Goal: Task Accomplishment & Management: Complete application form

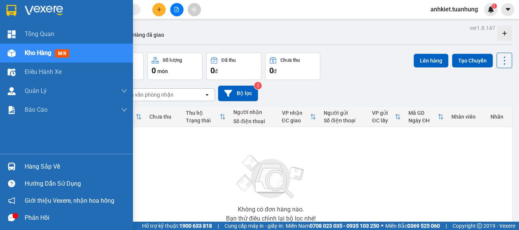
click at [49, 166] on div "Hàng sắp về" at bounding box center [76, 166] width 103 height 11
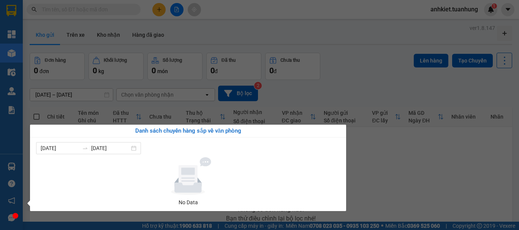
drag, startPoint x: 375, startPoint y: 174, endPoint x: 363, endPoint y: 180, distance: 13.8
click at [375, 175] on section "Kết quả tìm kiếm ( 0 ) Bộ lọc No Data anhkiet.tuanhung 1 Tổng Quan Kho hàng mới…" at bounding box center [259, 115] width 519 height 230
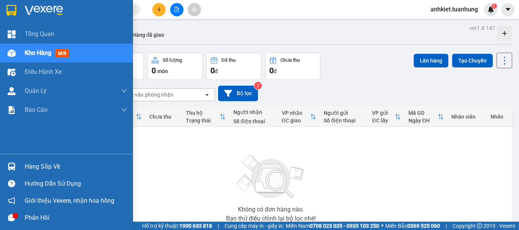
click at [57, 159] on div "Hàng sắp về" at bounding box center [66, 166] width 133 height 17
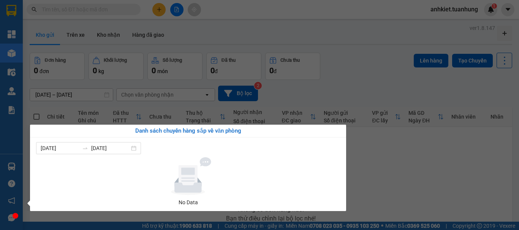
click at [422, 171] on section "Kết quả tìm kiếm ( 0 ) Bộ lọc No Data anhkiet.tuanhung 1 Tổng Quan Kho hàng mới…" at bounding box center [259, 115] width 519 height 230
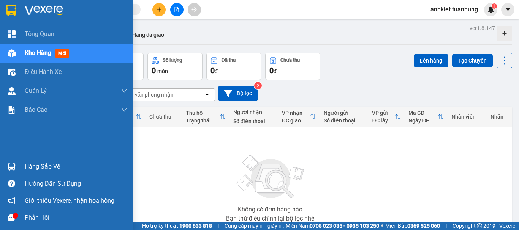
click at [9, 218] on icon "message" at bounding box center [11, 217] width 7 height 7
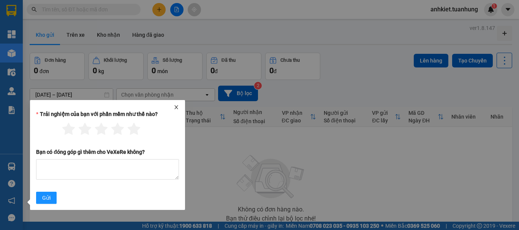
click at [178, 107] on icon "close" at bounding box center [175, 107] width 5 height 5
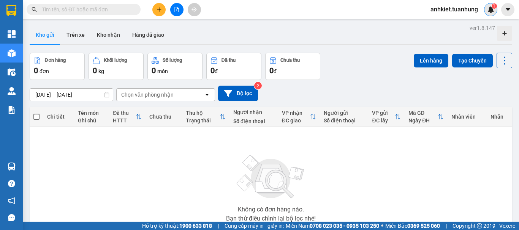
click at [495, 7] on sup "1" at bounding box center [493, 5] width 5 height 5
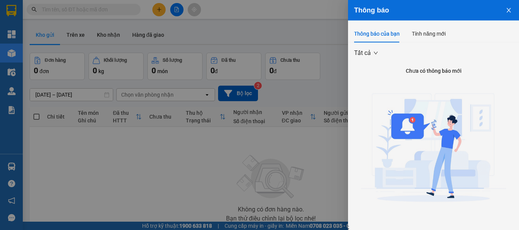
click at [505, 11] on icon "close" at bounding box center [508, 10] width 6 height 6
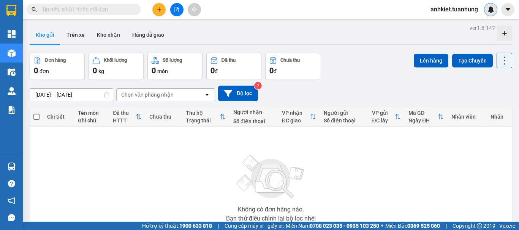
click at [156, 12] on icon "plus" at bounding box center [158, 9] width 5 height 5
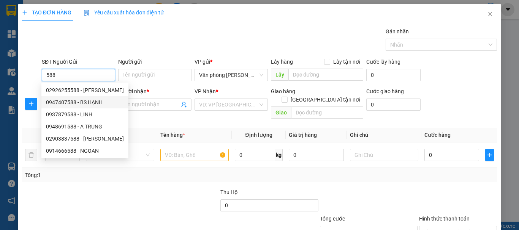
drag, startPoint x: 98, startPoint y: 104, endPoint x: 145, endPoint y: 84, distance: 51.3
click at [98, 104] on div "0947407588 - BS HẠNH" at bounding box center [85, 102] width 78 height 8
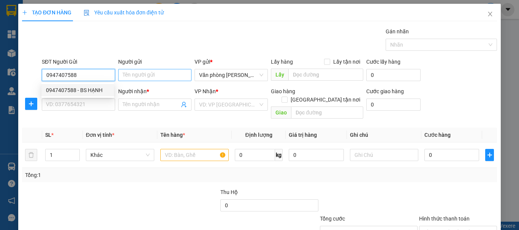
type input "0947407588"
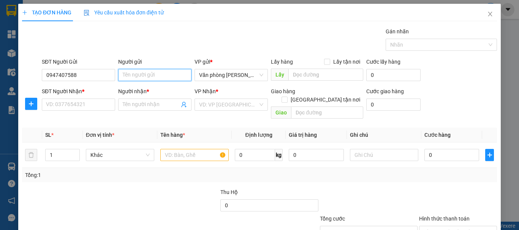
click at [157, 74] on input "Người gửi" at bounding box center [154, 75] width 73 height 12
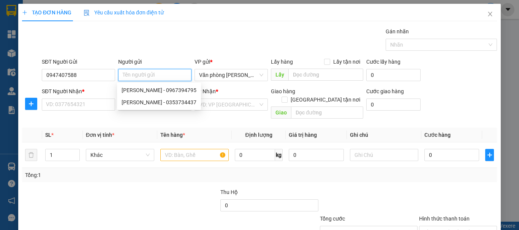
type input "9"
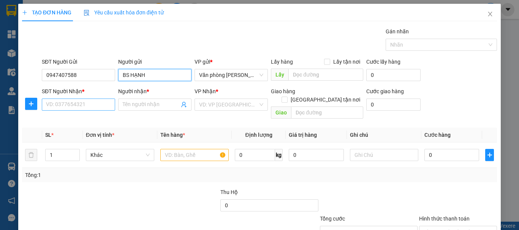
type input "BS HẠNH"
click at [87, 101] on input "SĐT Người Nhận *" at bounding box center [78, 105] width 73 height 12
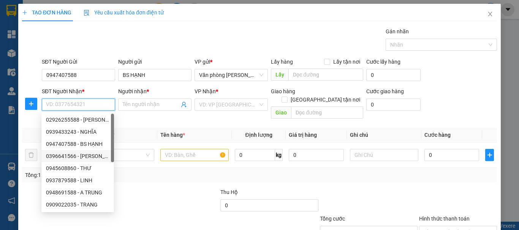
click at [95, 157] on div "0396641566 - [PERSON_NAME]" at bounding box center [77, 156] width 63 height 8
type input "0396641566"
type input "[PERSON_NAME]"
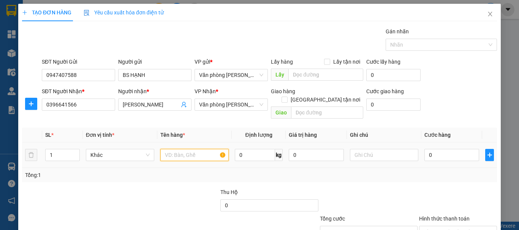
click at [189, 150] on input "text" at bounding box center [194, 155] width 68 height 12
type input "."
type input "1 HỘP"
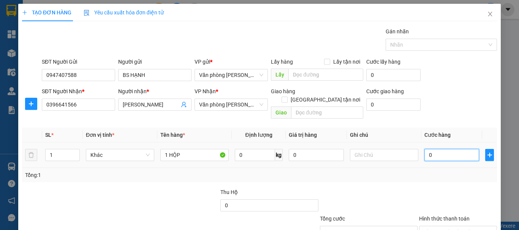
click at [447, 149] on input "0" at bounding box center [451, 155] width 55 height 12
type input "+3"
type input "3"
type input "+30"
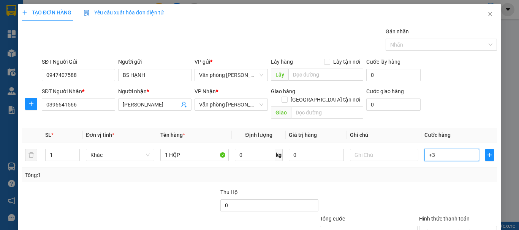
type input "30"
click at [414, 175] on div "Transit Pickup Surcharge Ids Transit Deliver Surcharge Ids Transit Deliver Surc…" at bounding box center [259, 150] width 475 height 247
type input "30.000"
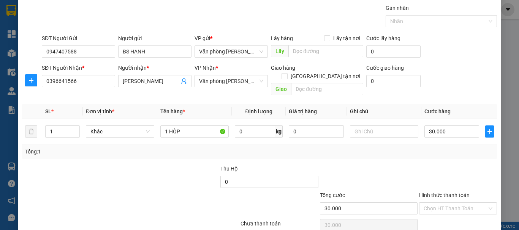
scroll to position [50, 0]
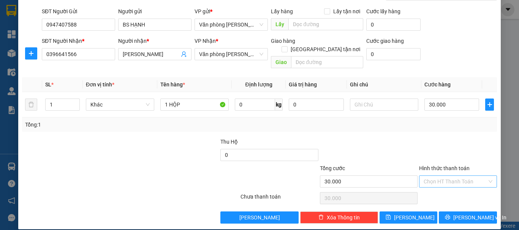
click at [442, 176] on input "Hình thức thanh toán" at bounding box center [454, 181] width 63 height 11
click at [450, 181] on div "Transit Pickup Surcharge Ids Transit Deliver Surcharge Ids Transit Deliver Surc…" at bounding box center [259, 100] width 475 height 247
click at [450, 191] on div "Chọn HT Thanh Toán" at bounding box center [457, 198] width 79 height 15
click at [457, 176] on input "Hình thức thanh toán" at bounding box center [454, 181] width 63 height 11
click at [460, 188] on div "Tại văn phòng" at bounding box center [453, 189] width 68 height 8
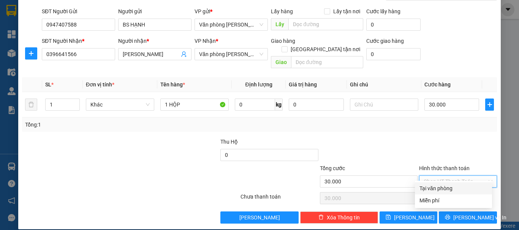
type input "0"
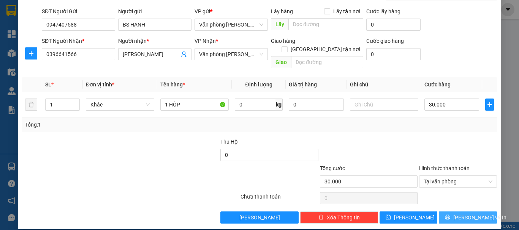
click at [465, 214] on span "[PERSON_NAME] và In" at bounding box center [479, 218] width 53 height 8
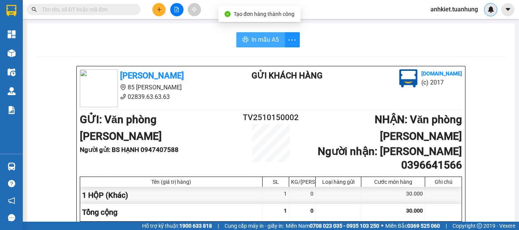
click at [270, 34] on button "In mẫu A5" at bounding box center [260, 39] width 49 height 15
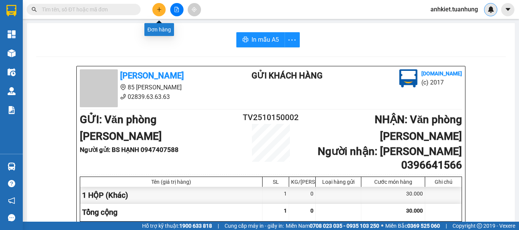
click at [158, 16] on button at bounding box center [158, 9] width 13 height 13
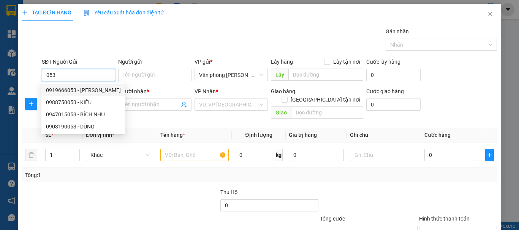
click at [88, 92] on div "0919666053 - [PERSON_NAME]" at bounding box center [83, 90] width 75 height 8
type input "0919666053"
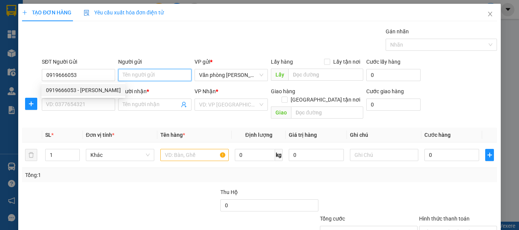
click at [126, 73] on input "Người gửi" at bounding box center [154, 75] width 73 height 12
type input "8"
type input "[PERSON_NAME]"
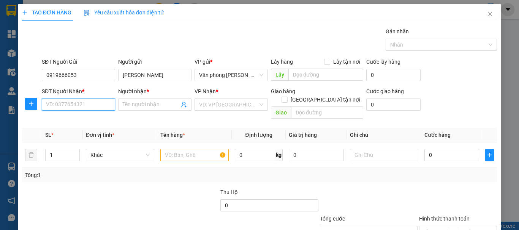
click at [68, 99] on input "SĐT Người Nhận *" at bounding box center [78, 105] width 73 height 12
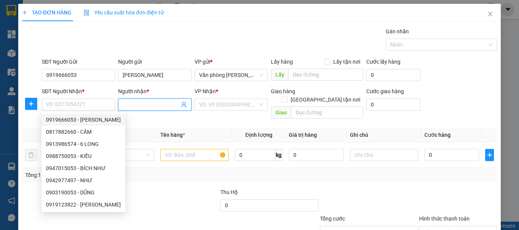
click at [141, 104] on input "Người nhận *" at bounding box center [151, 105] width 57 height 8
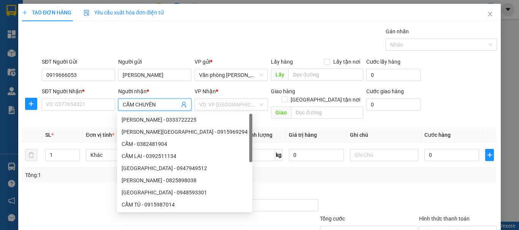
type input "[PERSON_NAME]"
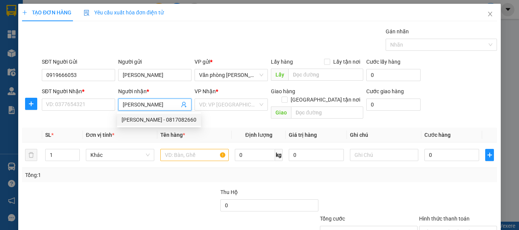
click at [151, 117] on div "[PERSON_NAME] - 0817082660" at bounding box center [158, 120] width 75 height 8
type input "0817082660"
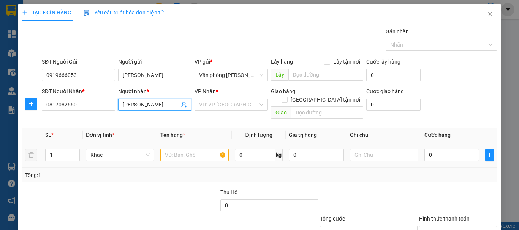
type input "[PERSON_NAME]"
click at [188, 151] on input "text" at bounding box center [194, 155] width 68 height 12
type input "+"
type input "1 THÙNG"
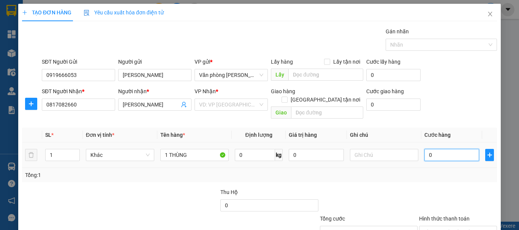
click at [427, 149] on input "0" at bounding box center [451, 155] width 55 height 12
type input "+7"
type input "7"
type input "+71"
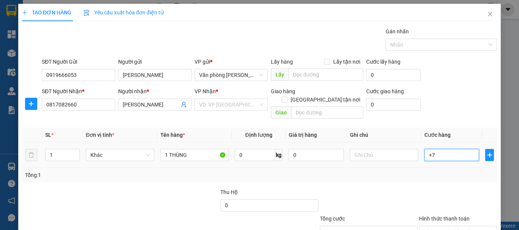
type input "71"
click at [420, 171] on div "Tổng: 1" at bounding box center [259, 175] width 475 height 14
type input "71.000"
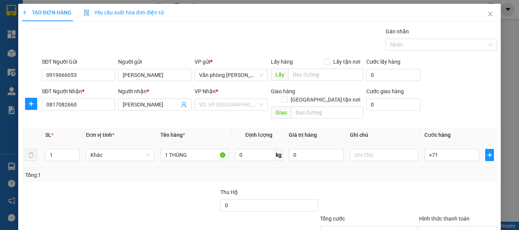
type input "71.000"
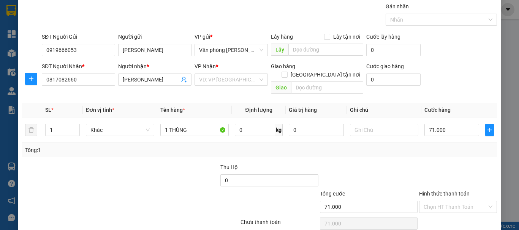
scroll to position [50, 0]
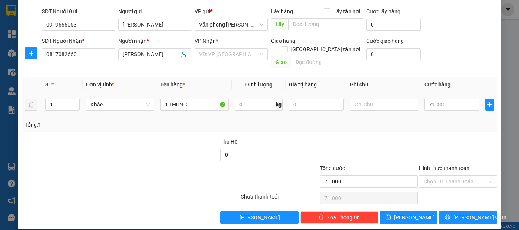
click at [451, 103] on div "71.000" at bounding box center [451, 104] width 55 height 15
click at [451, 99] on input "71.000" at bounding box center [451, 105] width 55 height 12
type input "+"
type input "0"
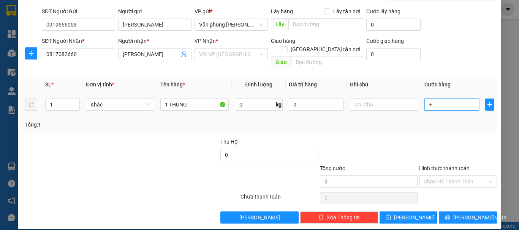
type input "+7"
type input "7"
type input "+70"
type input "70"
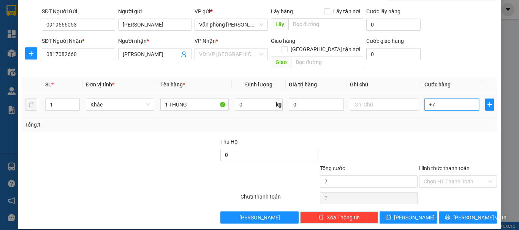
type input "70"
type input "70.000"
click at [421, 104] on td "70.000" at bounding box center [451, 104] width 61 height 25
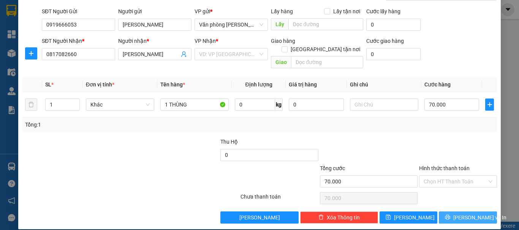
click at [452, 212] on button "[PERSON_NAME] và In" at bounding box center [467, 218] width 58 height 12
click at [231, 59] on input "search" at bounding box center [228, 54] width 59 height 11
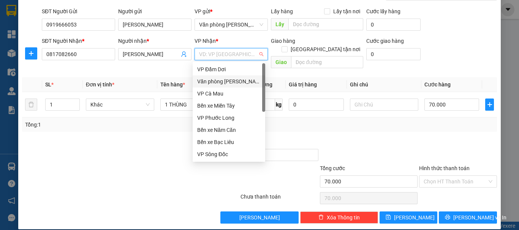
click at [230, 82] on div "Văn phòng [PERSON_NAME]" at bounding box center [228, 81] width 63 height 8
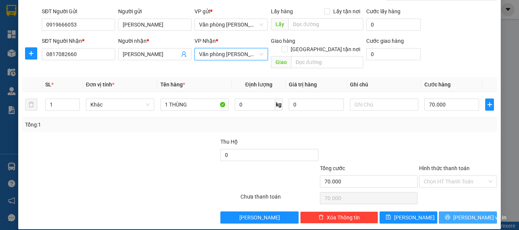
click at [450, 215] on icon "printer" at bounding box center [447, 217] width 5 height 5
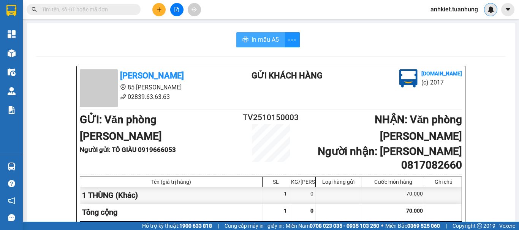
click at [251, 36] on span "In mẫu A5" at bounding box center [264, 39] width 27 height 9
click at [155, 2] on div "Kết quả tìm kiếm ( 0 ) Bộ lọc No Data anhkiet.tuanhung" at bounding box center [259, 9] width 519 height 19
click at [158, 13] on button at bounding box center [158, 9] width 13 height 13
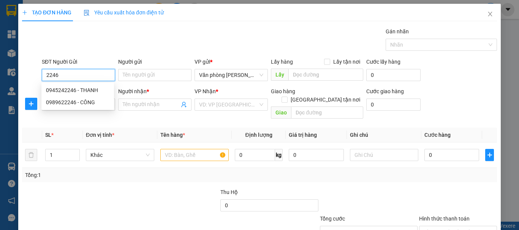
click at [92, 88] on div "0945242246 - THANH" at bounding box center [77, 90] width 63 height 8
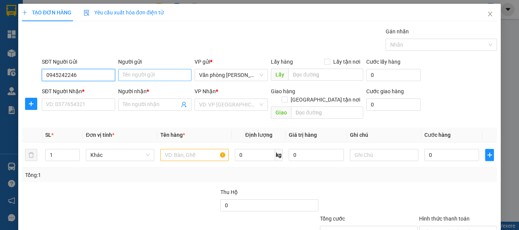
type input "0945242246"
click at [118, 79] on input "Người gửi" at bounding box center [154, 75] width 73 height 12
click at [87, 75] on input "0945242246" at bounding box center [78, 75] width 73 height 12
click at [97, 91] on div "0945242246 - THANH" at bounding box center [77, 90] width 63 height 8
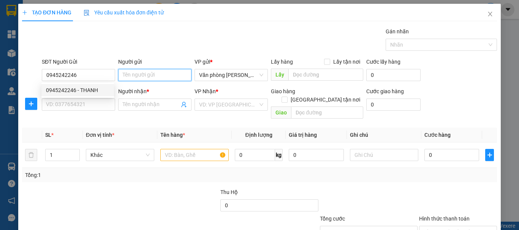
click at [131, 76] on input "Người gửi" at bounding box center [154, 75] width 73 height 12
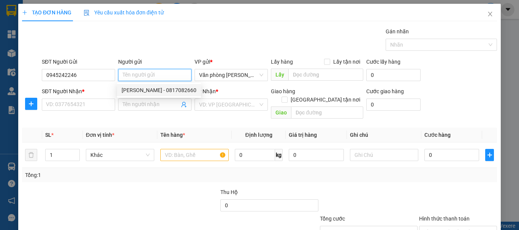
type input "/"
type input "THANH"
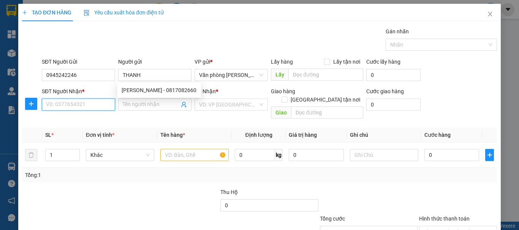
click at [89, 101] on input "SĐT Người Nhận *" at bounding box center [78, 105] width 73 height 12
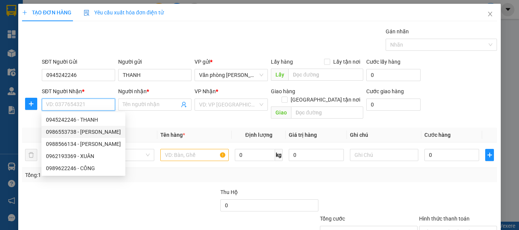
click at [92, 130] on div "0986553738 - [PERSON_NAME]" at bounding box center [83, 132] width 75 height 8
type input "0986553738"
type input "HÀ"
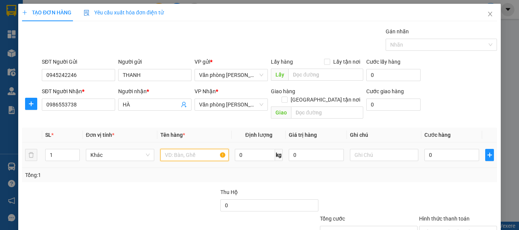
click at [180, 149] on input "text" at bounding box center [194, 155] width 68 height 12
type input "+"
type input "1 THÙNG"
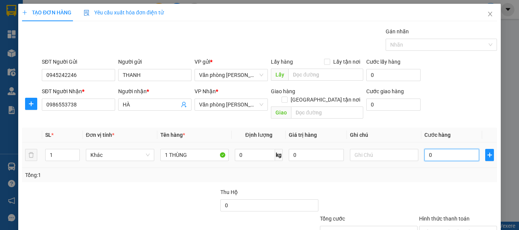
click at [442, 152] on input "0" at bounding box center [451, 155] width 55 height 12
type input "+4"
type input "4"
type input "+40"
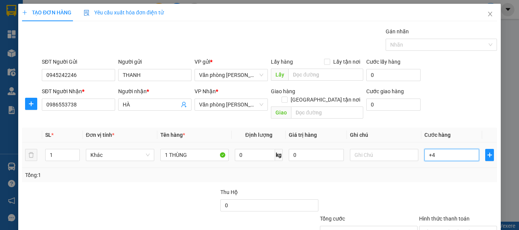
type input "40"
click at [385, 191] on div at bounding box center [368, 201] width 99 height 27
type input "40.000"
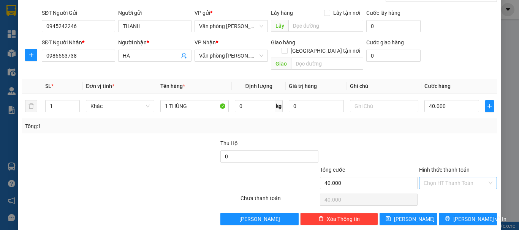
scroll to position [50, 0]
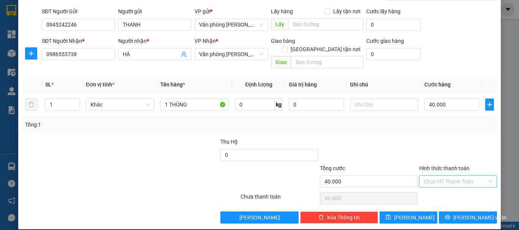
click at [438, 176] on input "Hình thức thanh toán" at bounding box center [454, 181] width 63 height 11
click at [444, 186] on div "Tại văn phòng" at bounding box center [453, 189] width 68 height 8
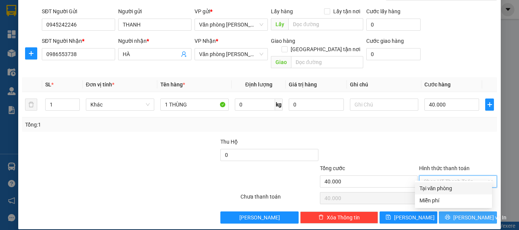
type input "0"
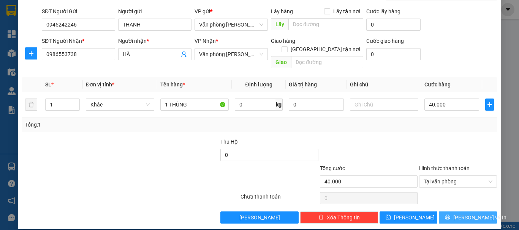
click at [467, 214] on span "[PERSON_NAME] và In" at bounding box center [479, 218] width 53 height 8
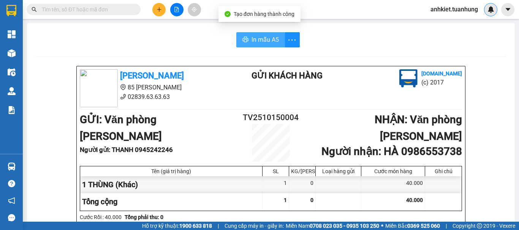
click at [253, 44] on span "In mẫu A5" at bounding box center [264, 39] width 27 height 9
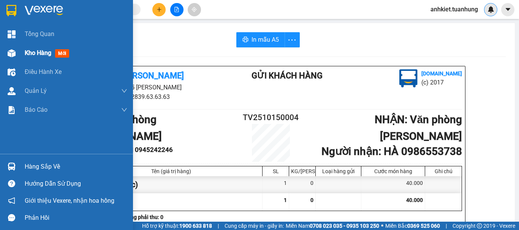
click at [47, 55] on span "Kho hàng" at bounding box center [38, 52] width 27 height 7
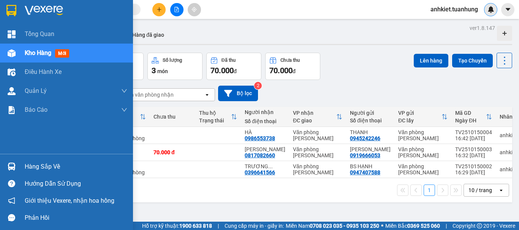
click at [39, 166] on div "Hàng sắp về" at bounding box center [76, 166] width 103 height 11
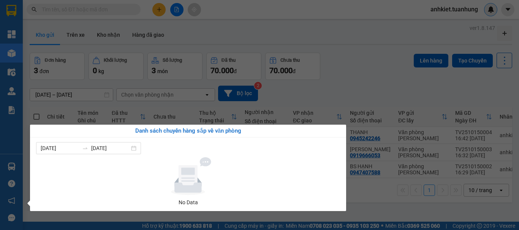
click at [367, 84] on section "Kết quả tìm kiếm ( 0 ) Bộ lọc No Data anhkiet.tuanhung Tổng Quan Kho hàng mới Đ…" at bounding box center [259, 115] width 519 height 230
